Goal: Task Accomplishment & Management: Manage account settings

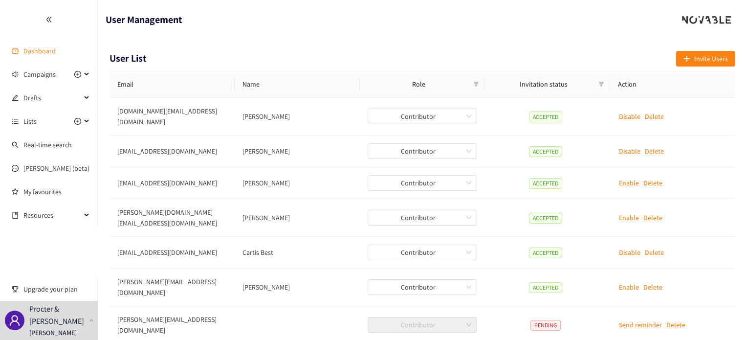
click at [40, 55] on link "Dashboard" at bounding box center [39, 50] width 32 height 9
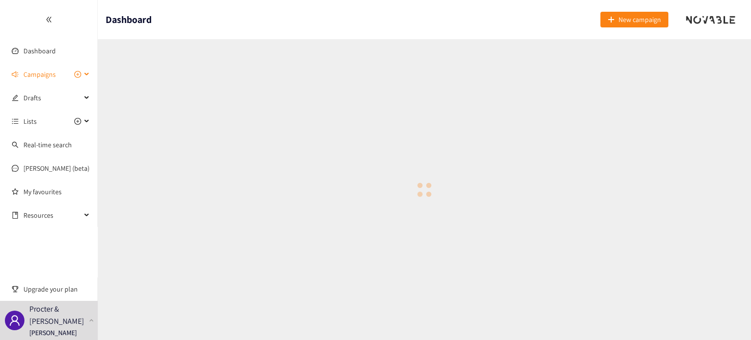
click at [33, 76] on span "Campaigns" at bounding box center [39, 75] width 32 height 20
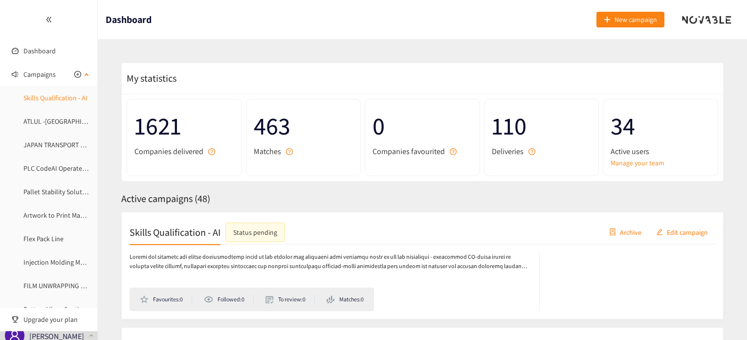
click at [47, 98] on link "Skills Qualification - AI" at bounding box center [55, 97] width 64 height 9
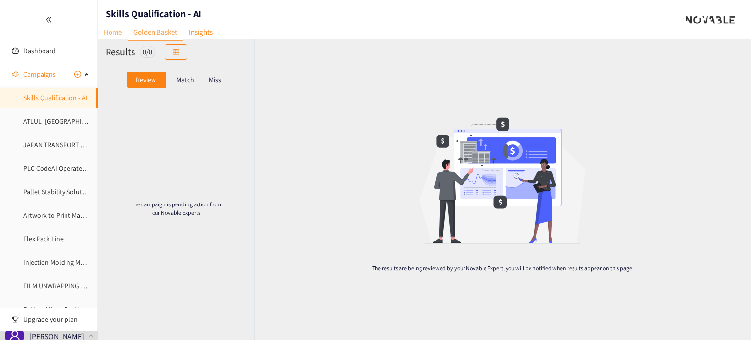
click at [106, 38] on link "Home" at bounding box center [113, 31] width 30 height 15
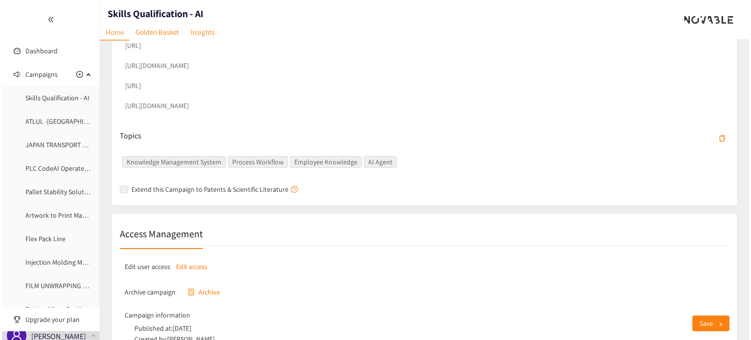
scroll to position [387, 0]
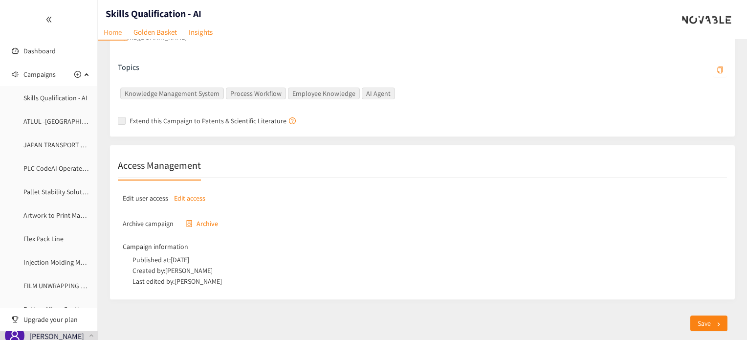
click at [188, 193] on p "Edit access" at bounding box center [189, 198] width 31 height 11
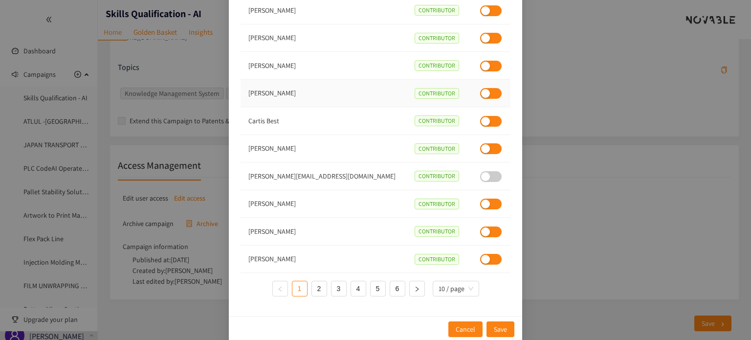
scroll to position [69, 0]
click at [333, 287] on link "3" at bounding box center [339, 288] width 15 height 15
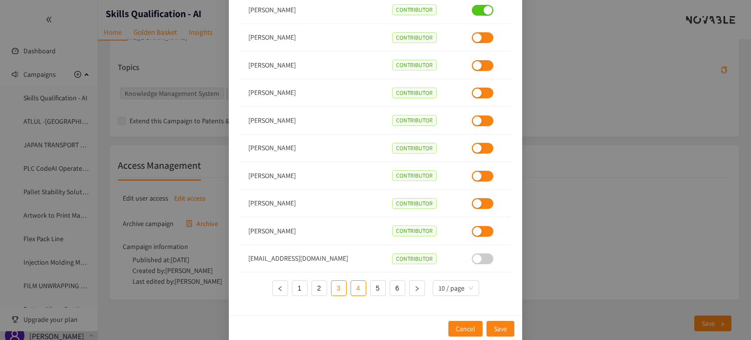
click at [360, 289] on link "4" at bounding box center [358, 288] width 15 height 15
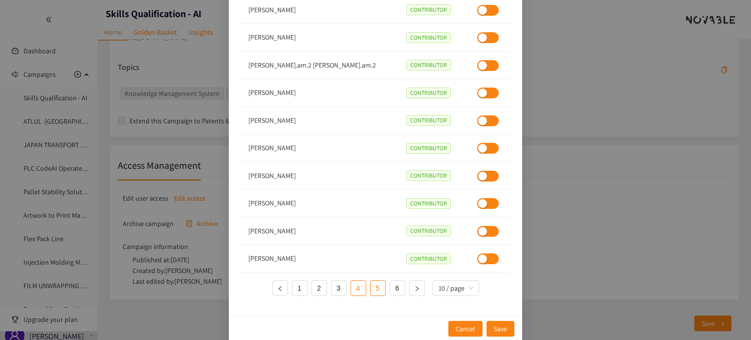
drag, startPoint x: 370, startPoint y: 287, endPoint x: 376, endPoint y: 287, distance: 6.4
click at [375, 287] on link "5" at bounding box center [378, 288] width 15 height 15
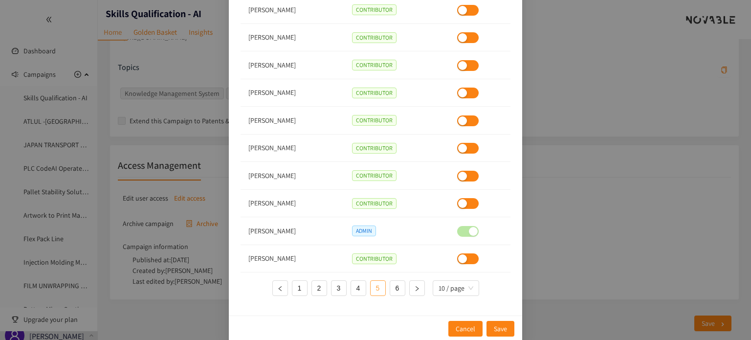
click at [376, 287] on link "5" at bounding box center [378, 288] width 15 height 15
click at [333, 290] on link "3" at bounding box center [339, 288] width 15 height 15
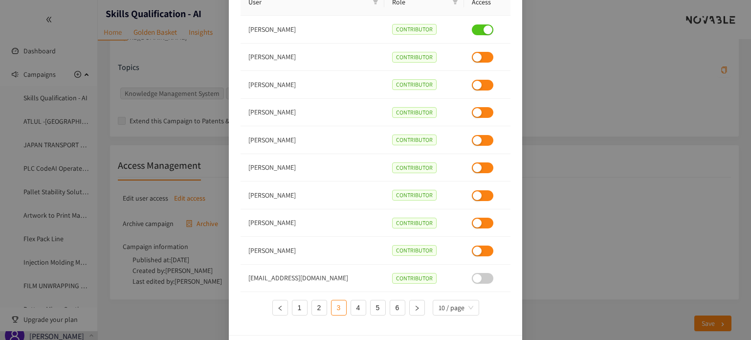
scroll to position [21, 0]
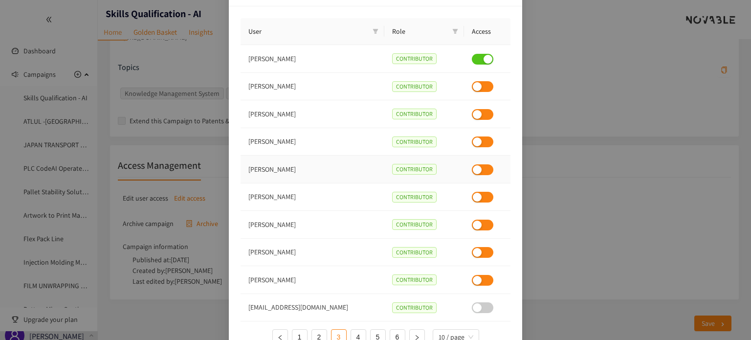
click at [473, 168] on div "button" at bounding box center [477, 169] width 9 height 9
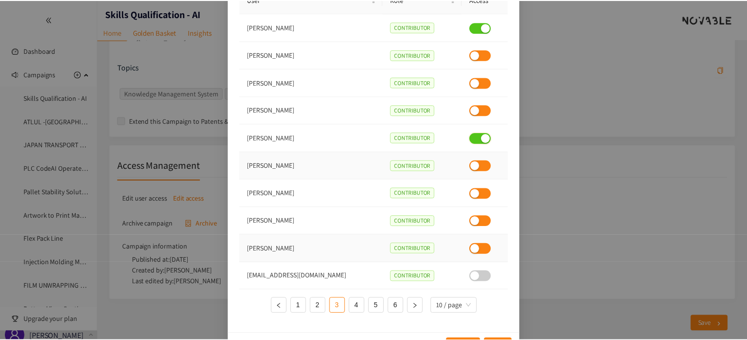
scroll to position [69, 0]
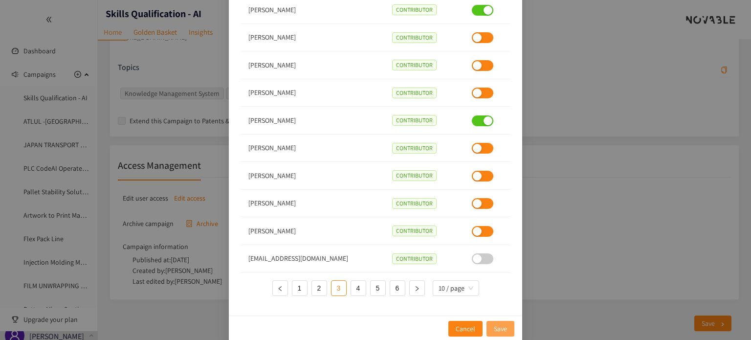
click at [497, 330] on span "Save" at bounding box center [500, 328] width 13 height 11
